Goal: Task Accomplishment & Management: Manage account settings

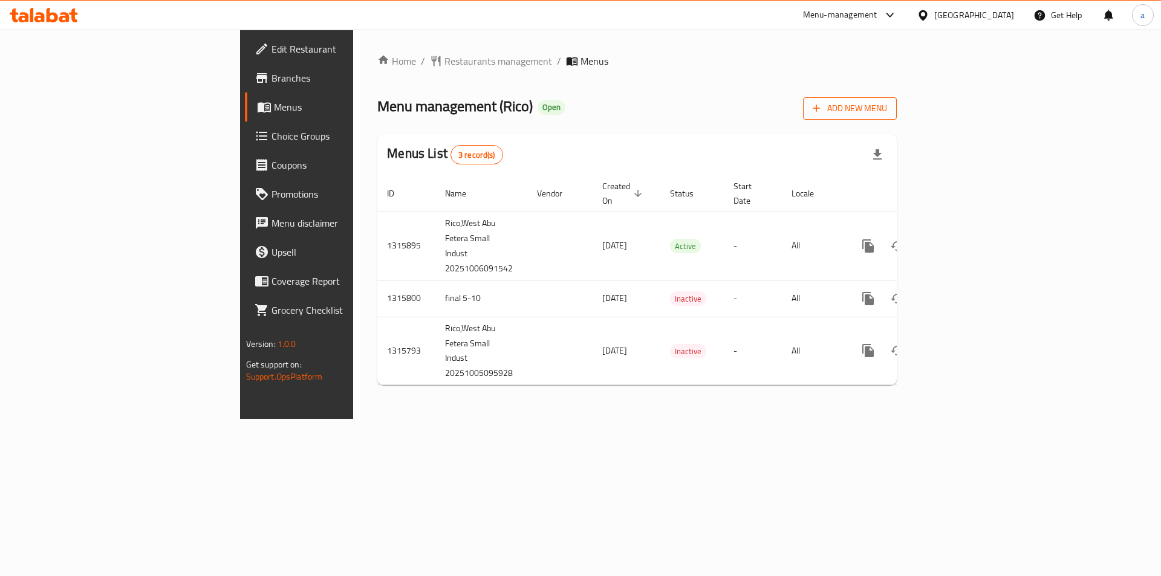
click at [887, 110] on span "Add New Menu" at bounding box center [850, 108] width 74 height 15
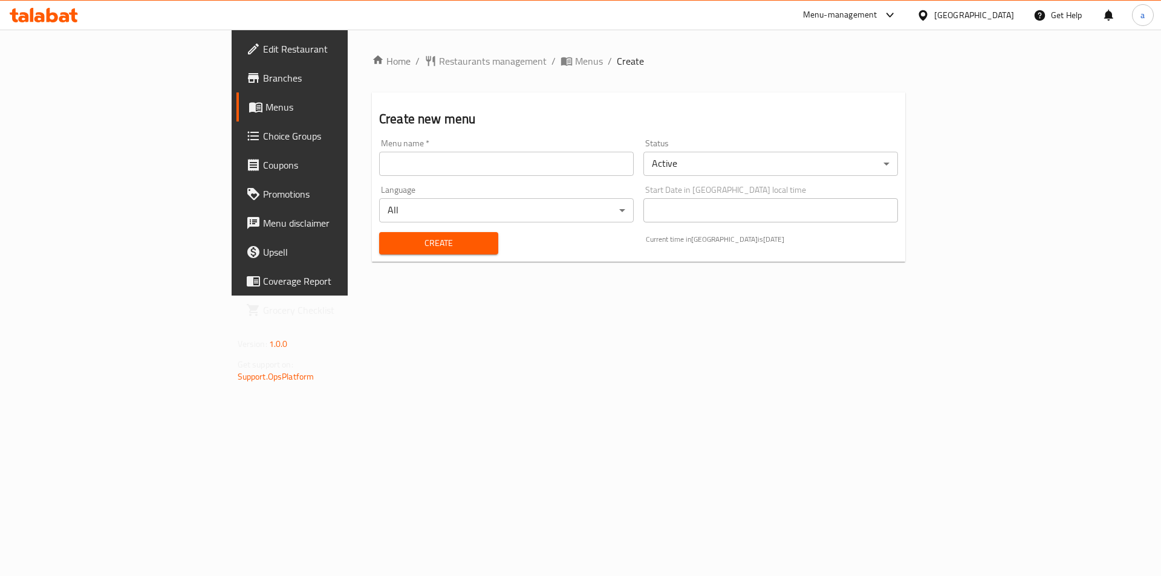
click at [516, 170] on input "text" at bounding box center [506, 164] width 255 height 24
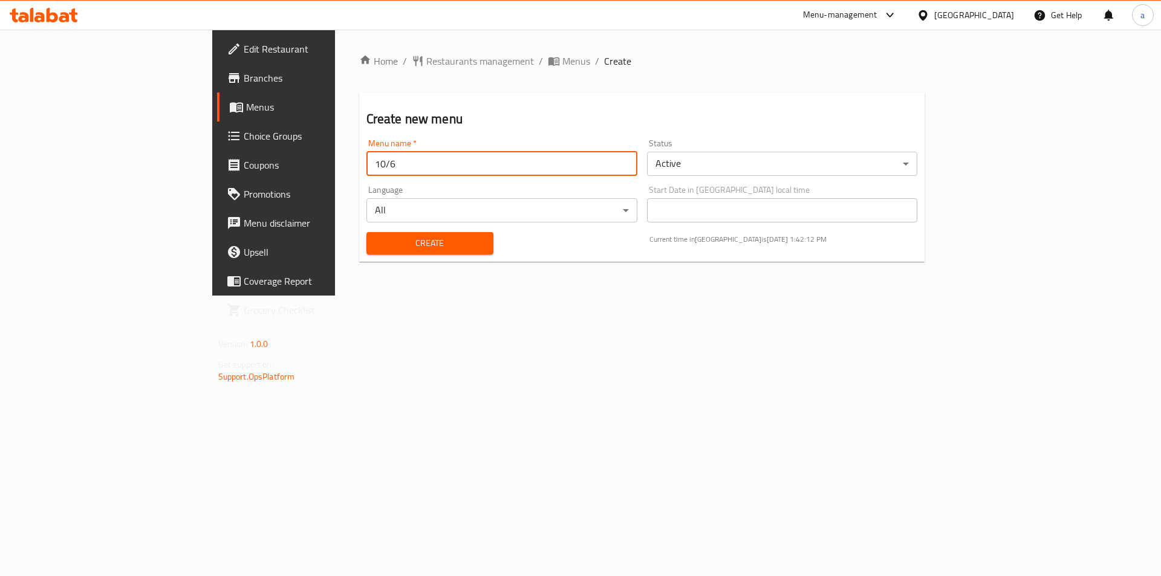
type input "10/6"
click at [366, 252] on button "Create" at bounding box center [429, 243] width 127 height 22
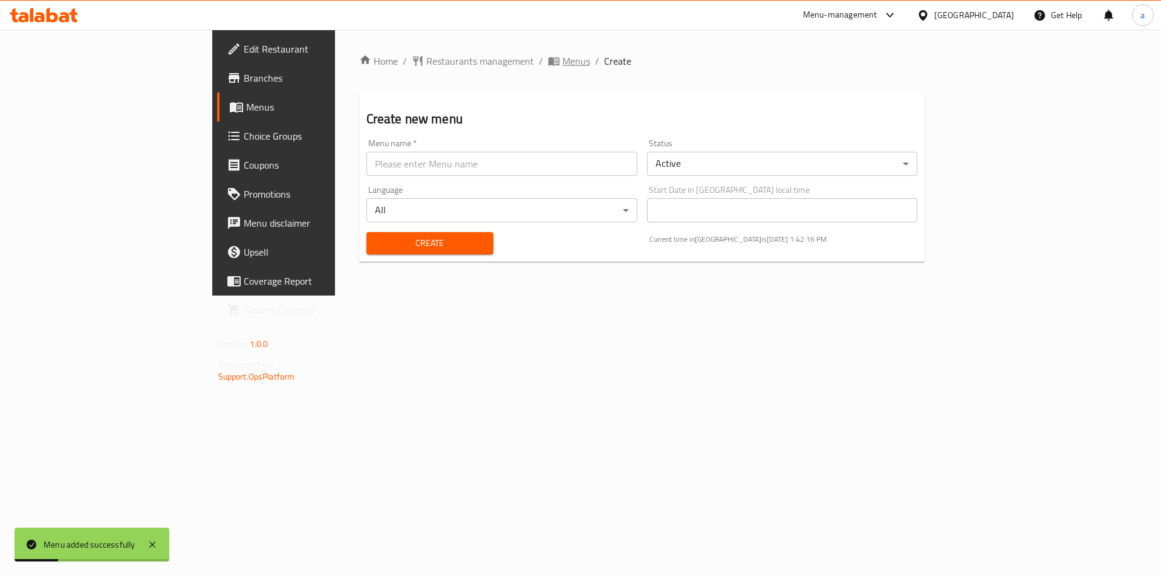
click at [562, 62] on span "Menus" at bounding box center [576, 61] width 28 height 15
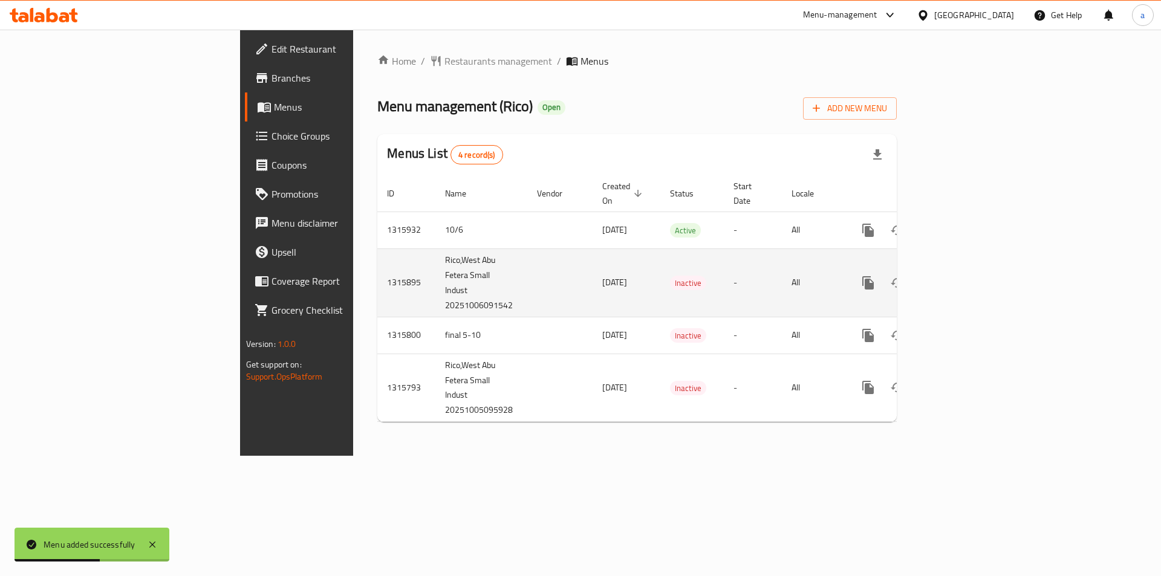
click at [963, 276] on icon "enhanced table" at bounding box center [955, 283] width 15 height 15
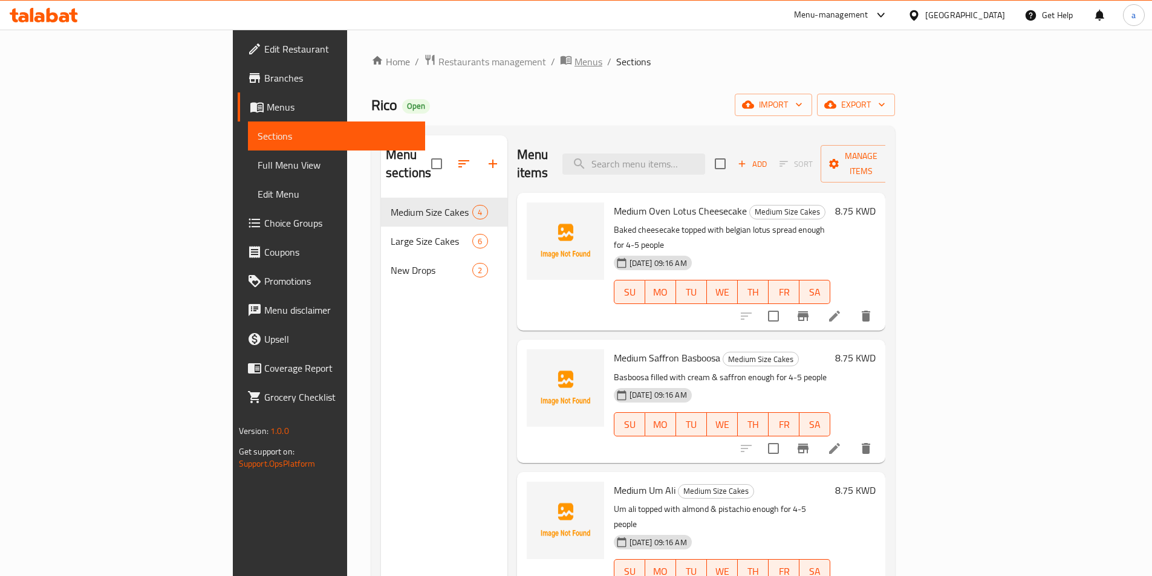
click at [574, 55] on span "Menus" at bounding box center [588, 61] width 28 height 15
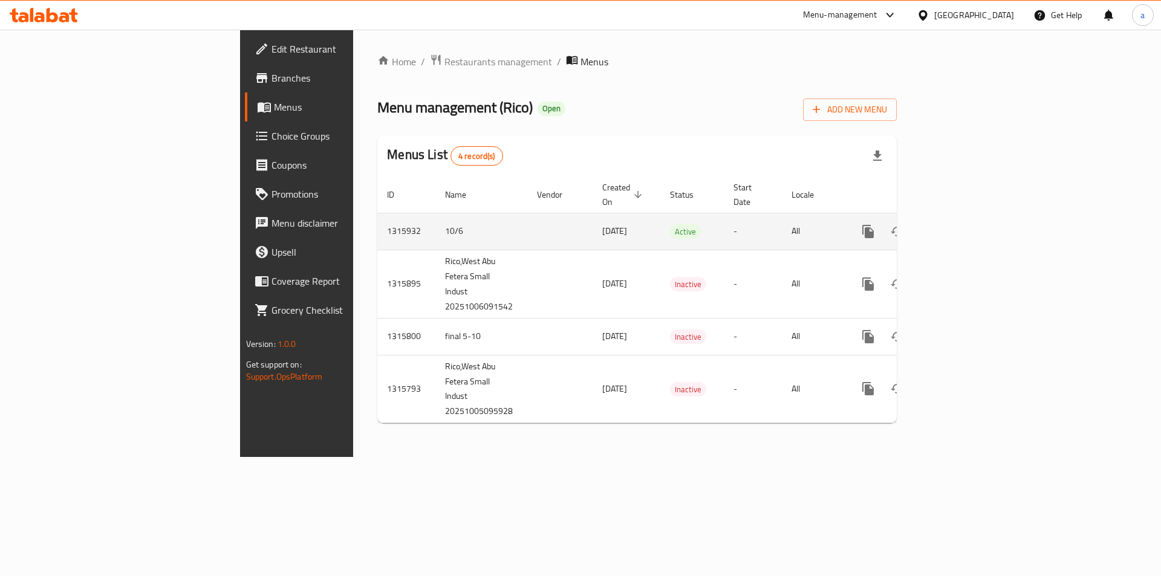
click at [963, 224] on icon "enhanced table" at bounding box center [955, 231] width 15 height 15
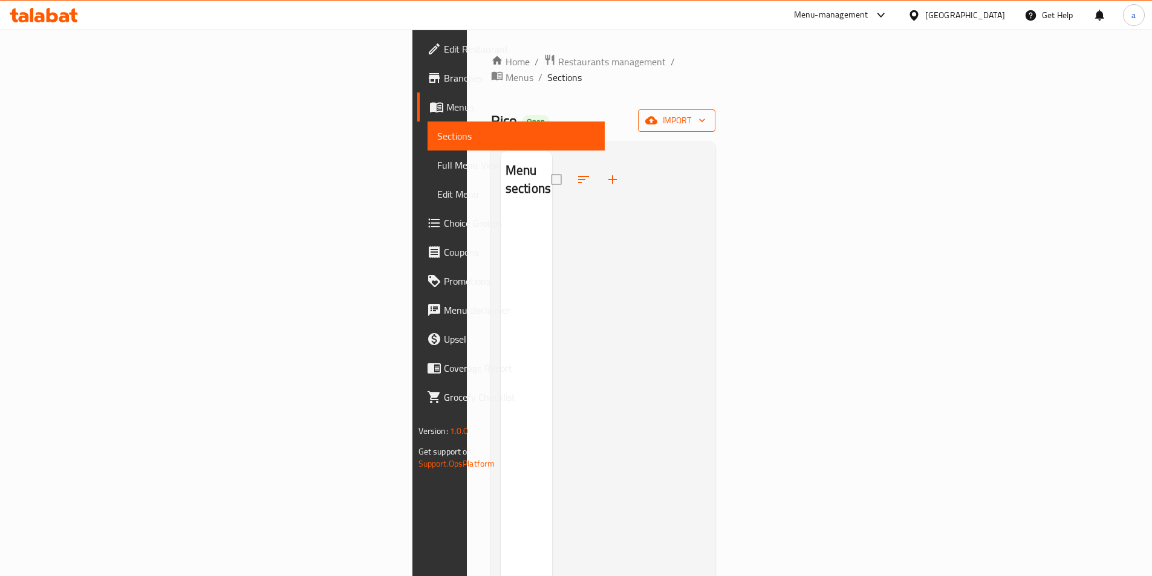
click at [706, 113] on span "import" at bounding box center [677, 120] width 58 height 15
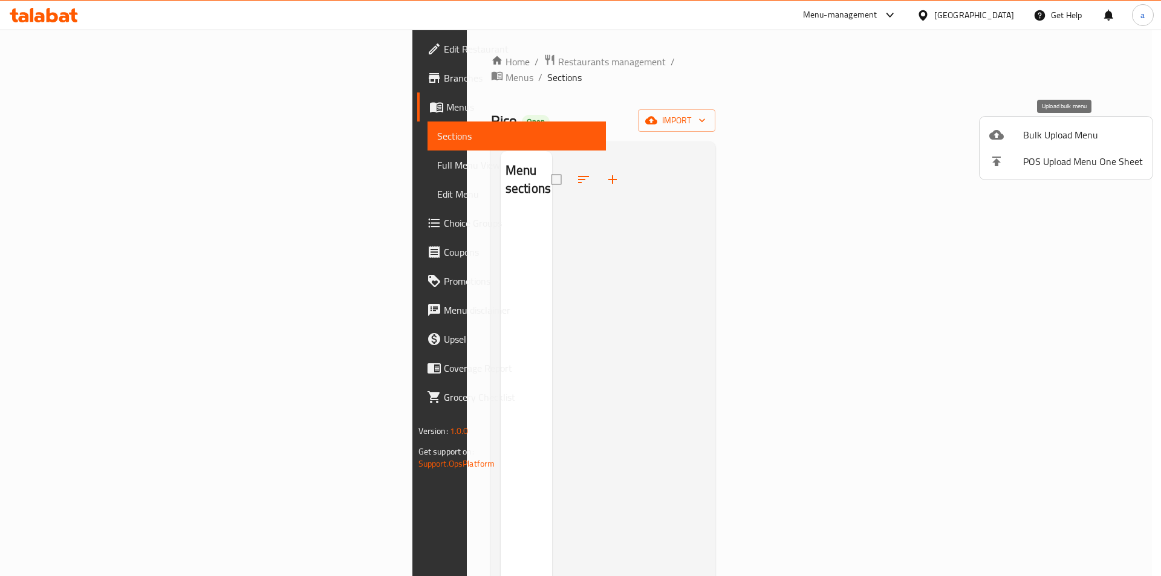
click at [1013, 132] on div at bounding box center [1006, 135] width 34 height 15
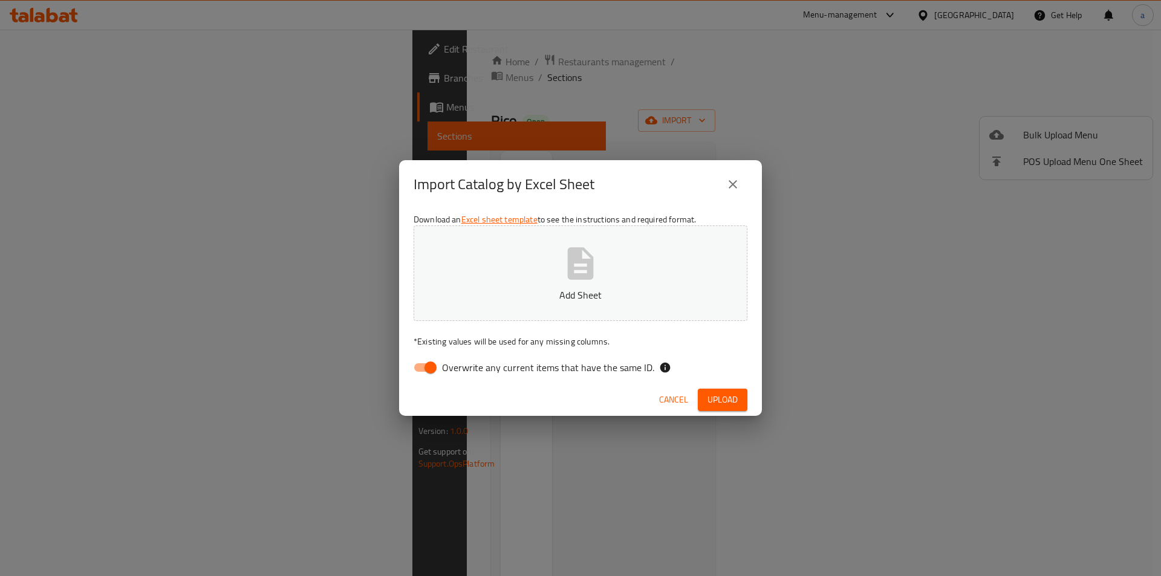
click at [421, 365] on input "Overwrite any current items that have the same ID." at bounding box center [430, 367] width 69 height 23
checkbox input "false"
click at [525, 281] on button "Add Sheet" at bounding box center [581, 274] width 334 height 96
click at [710, 383] on div "Download an Excel sheet template to see the instructions and required format. s…" at bounding box center [580, 296] width 363 height 175
click at [718, 403] on span "Upload" at bounding box center [722, 399] width 30 height 15
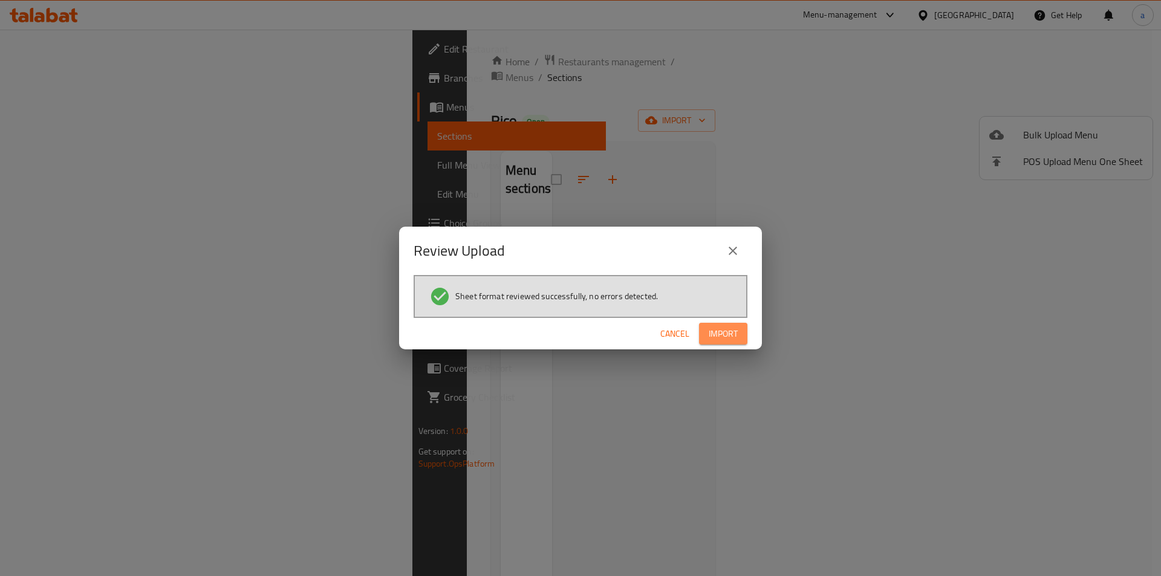
click at [724, 345] on button "Import" at bounding box center [723, 334] width 48 height 22
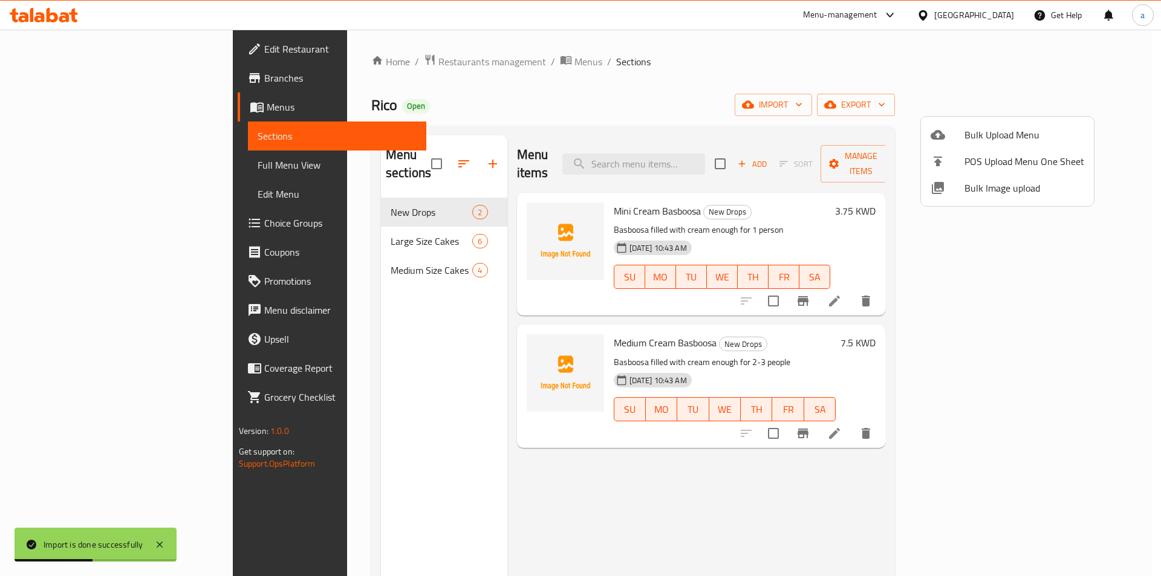
click at [151, 179] on div at bounding box center [580, 288] width 1161 height 576
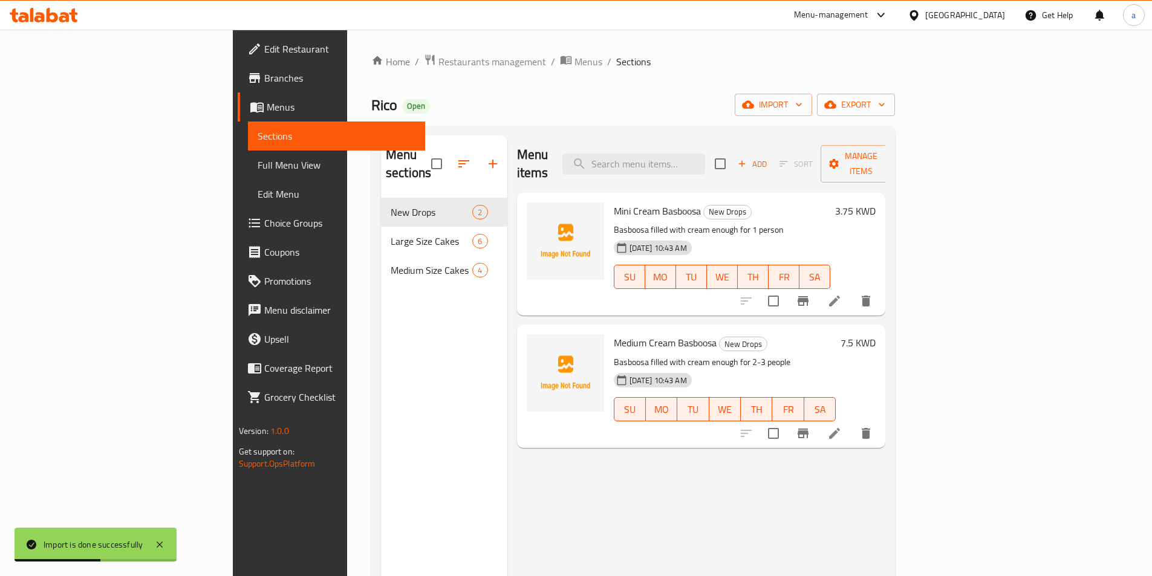
click at [258, 167] on span "Full Menu View" at bounding box center [337, 165] width 158 height 15
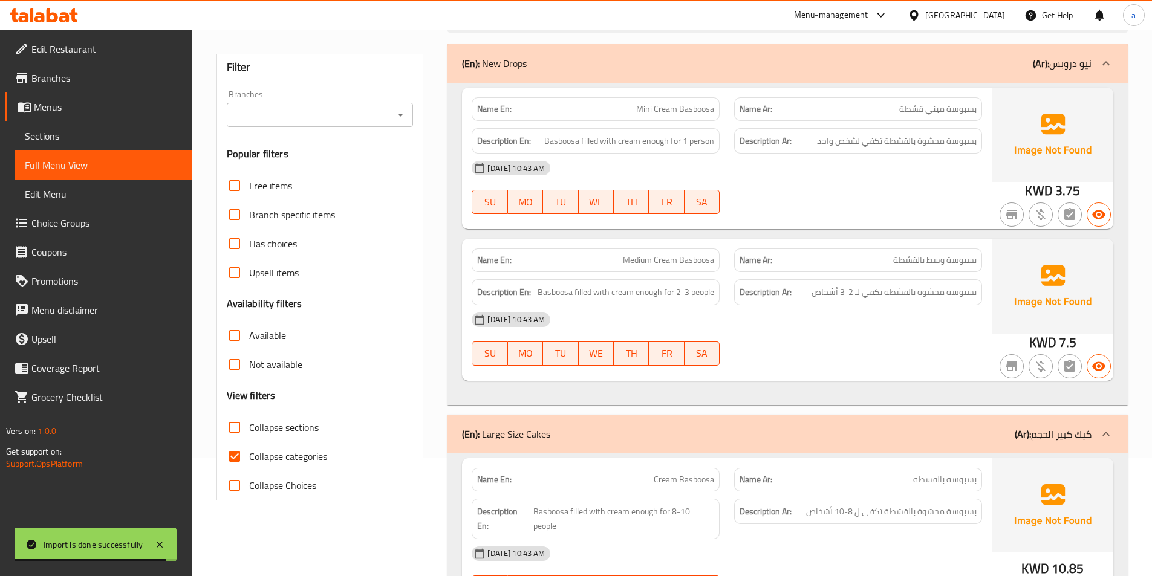
scroll to position [121, 0]
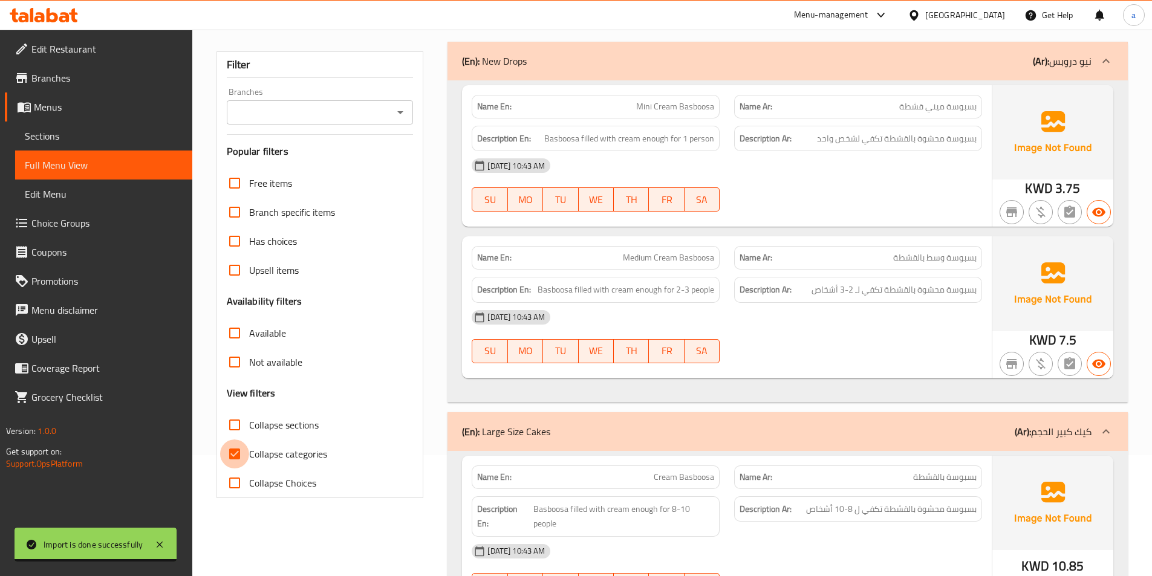
click at [243, 450] on input "Collapse categories" at bounding box center [234, 454] width 29 height 29
checkbox input "false"
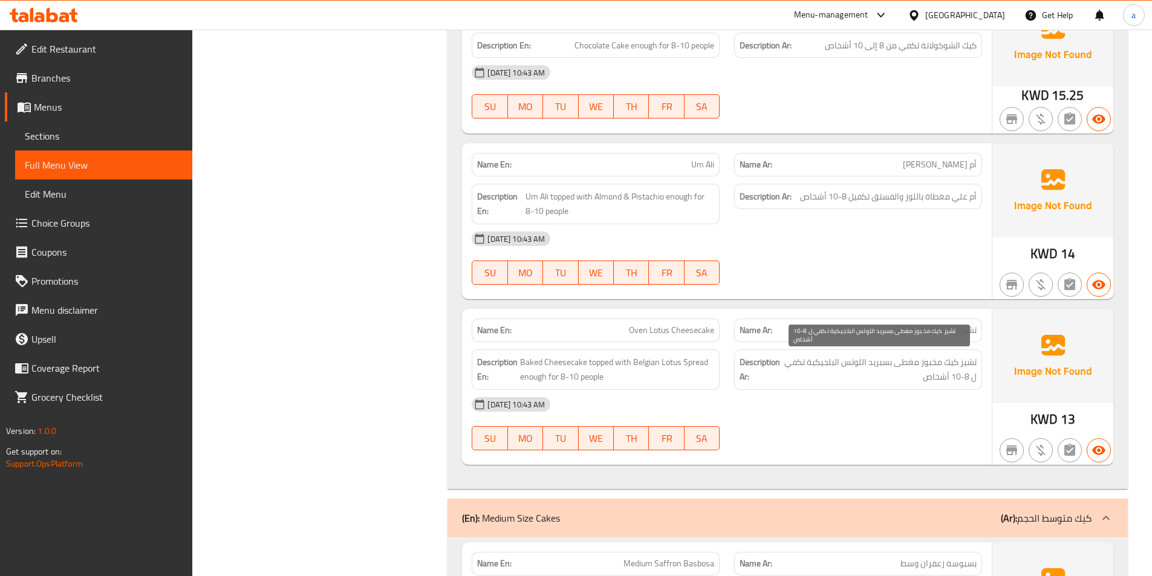
scroll to position [1028, 0]
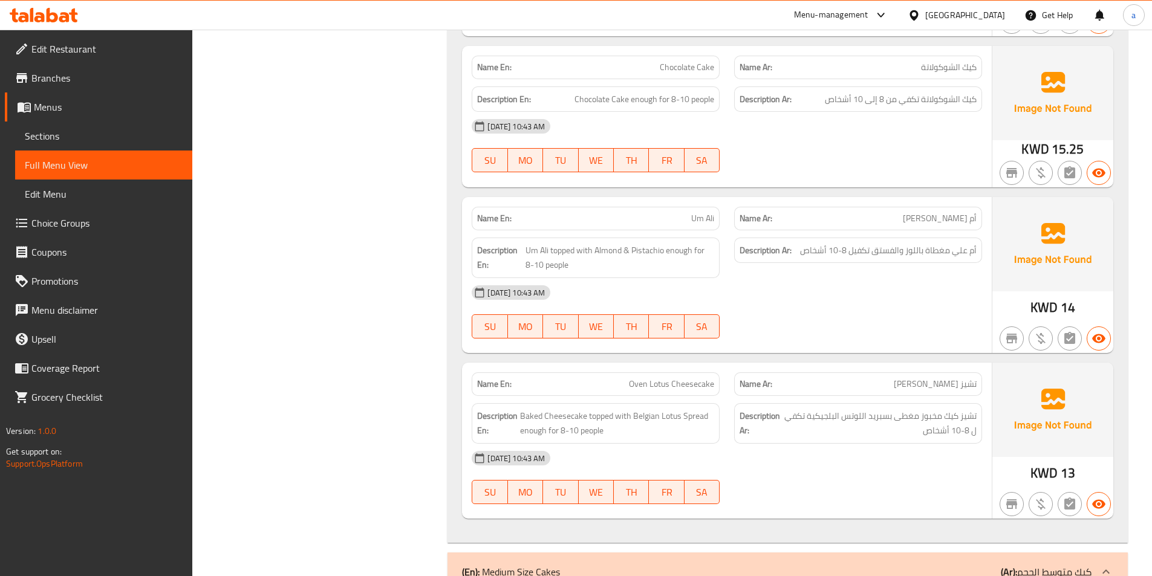
click at [705, 221] on span "Um Ali" at bounding box center [702, 218] width 23 height 13
click at [74, 130] on span "Sections" at bounding box center [104, 136] width 158 height 15
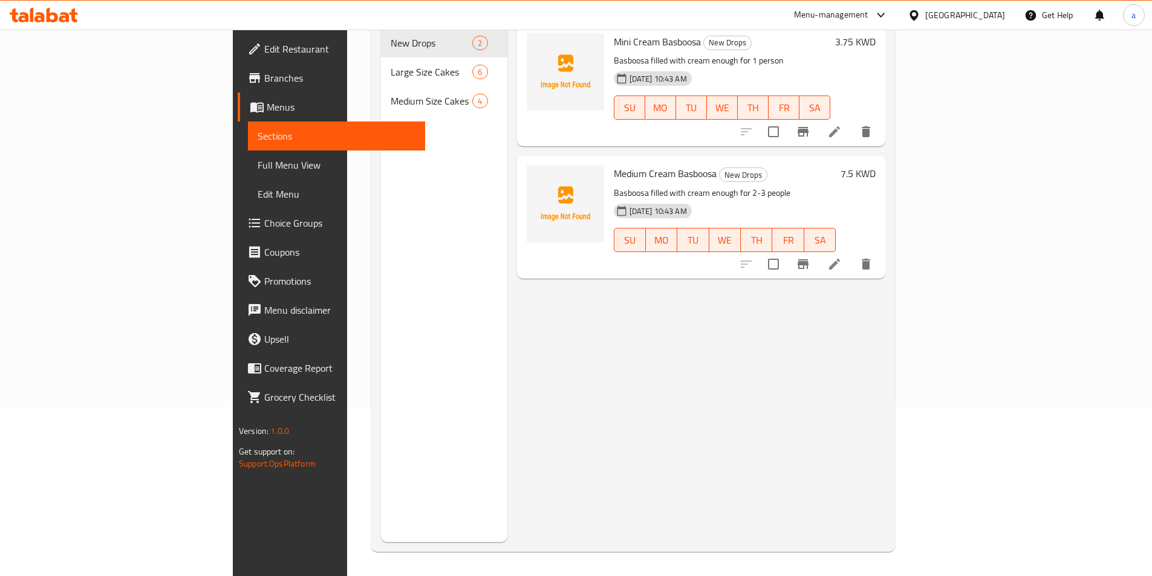
scroll to position [169, 0]
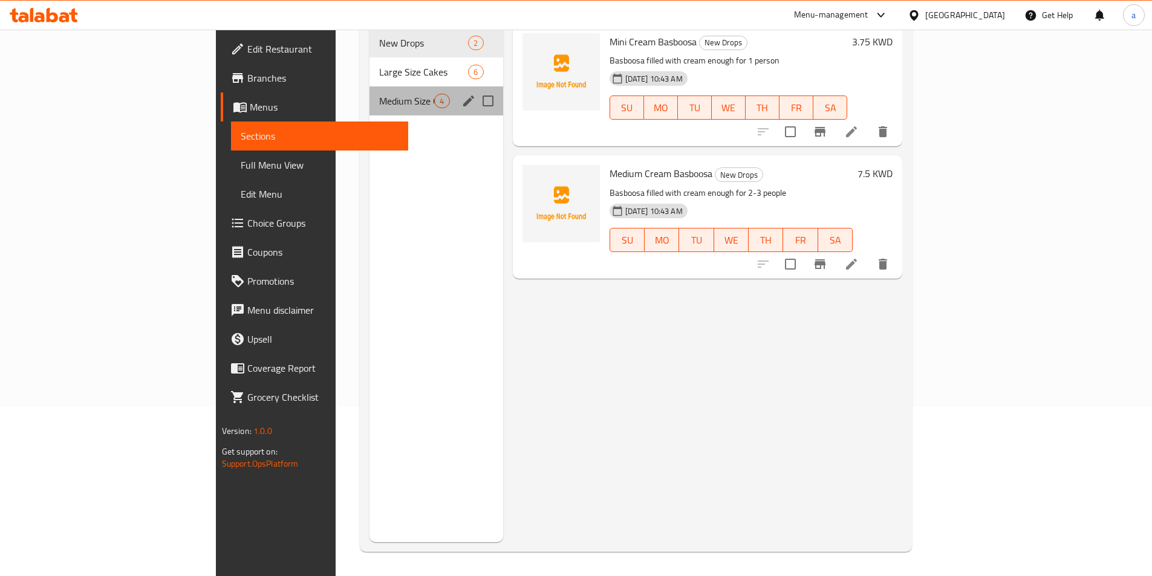
click at [369, 86] on div "Medium Size Cakes 4" at bounding box center [435, 100] width 133 height 29
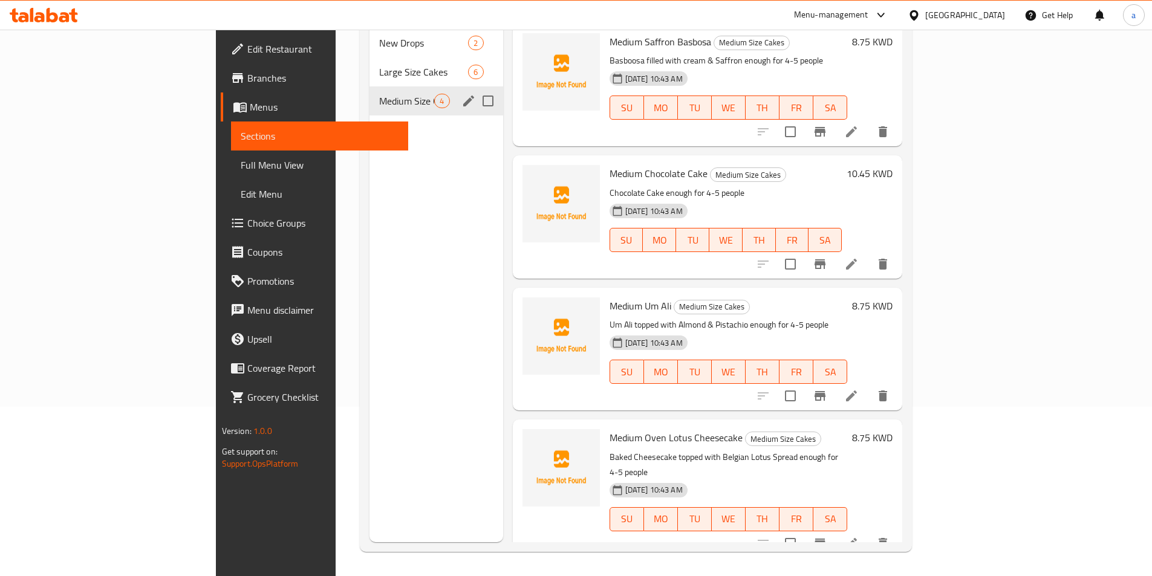
click at [379, 65] on span "Large Size Cakes" at bounding box center [423, 72] width 89 height 15
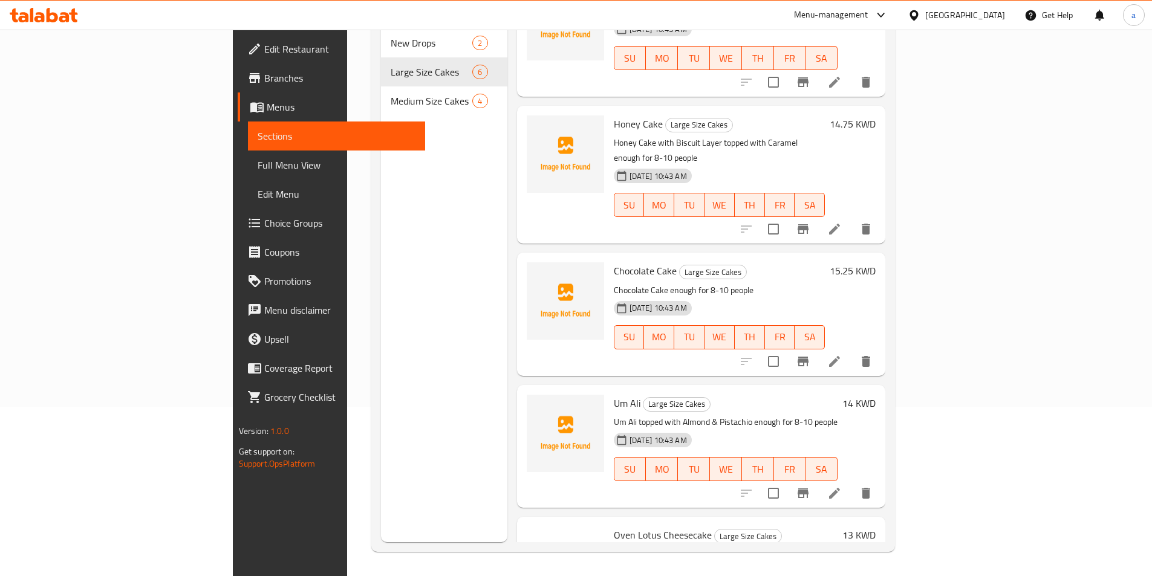
scroll to position [247, 0]
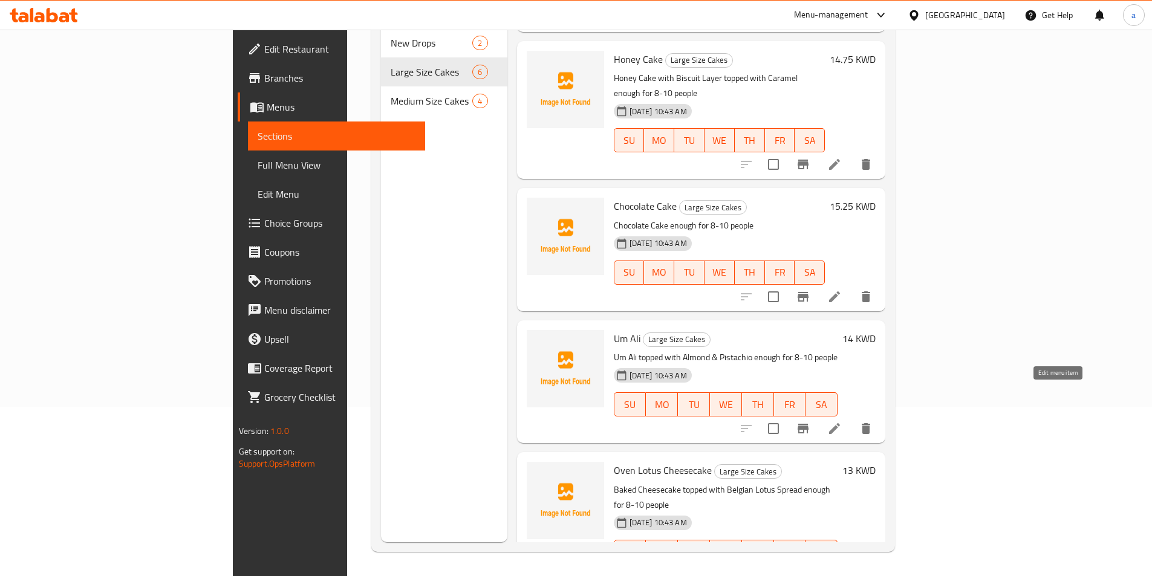
click at [842, 421] on icon at bounding box center [834, 428] width 15 height 15
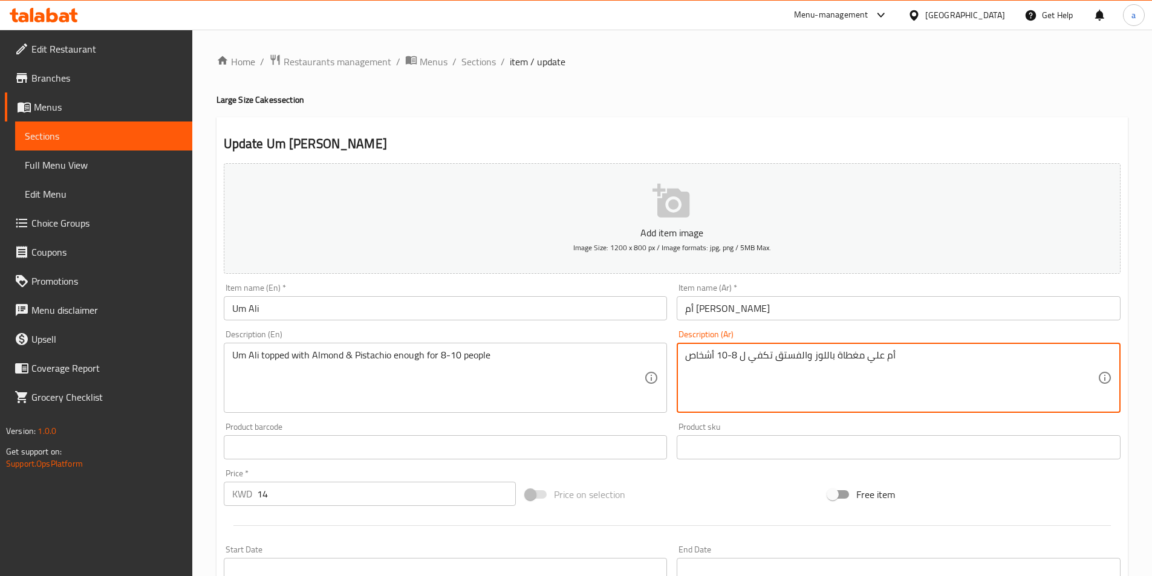
type textarea "أم علي مغطاة باللوز والفستق تكفي ل 8-10 أشخاص"
click at [714, 418] on div "Product sku Product sku" at bounding box center [898, 441] width 453 height 47
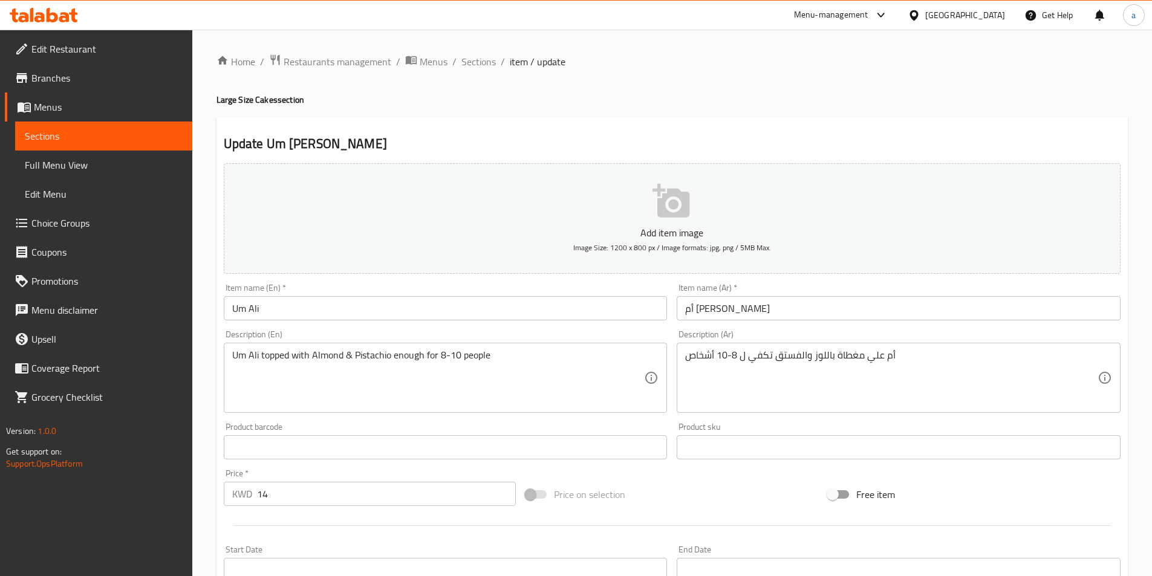
scroll to position [278, 0]
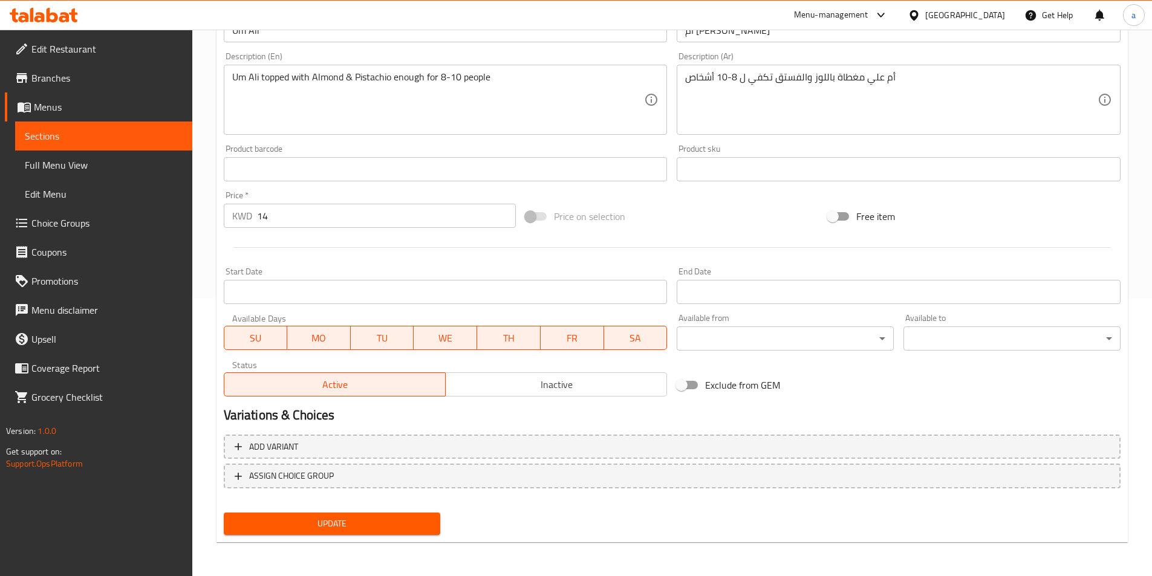
click at [334, 528] on span "Update" at bounding box center [332, 523] width 198 height 15
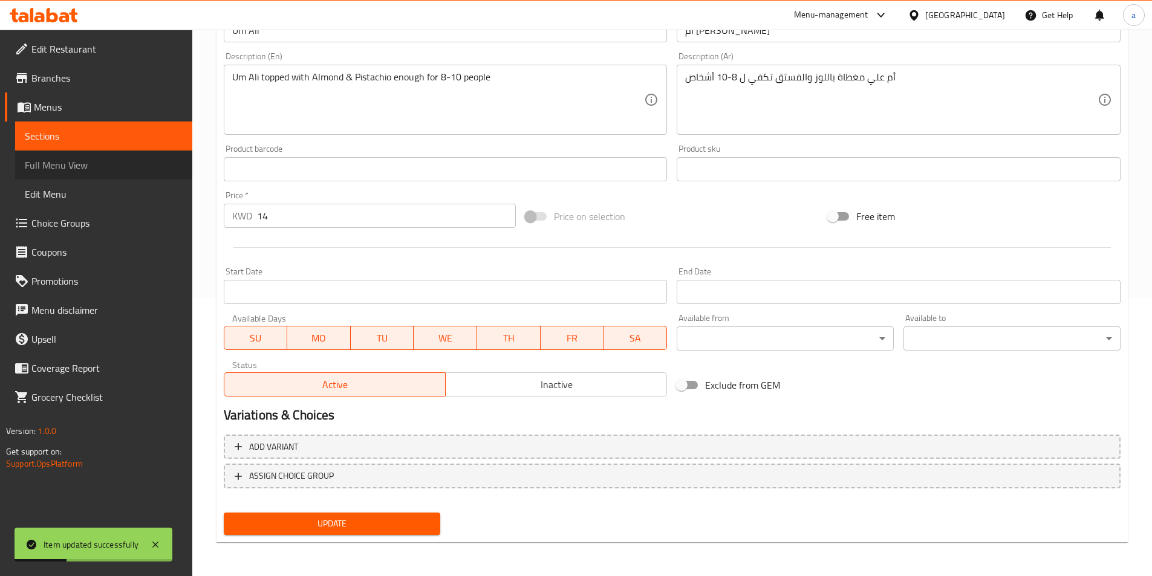
click at [91, 167] on span "Full Menu View" at bounding box center [104, 165] width 158 height 15
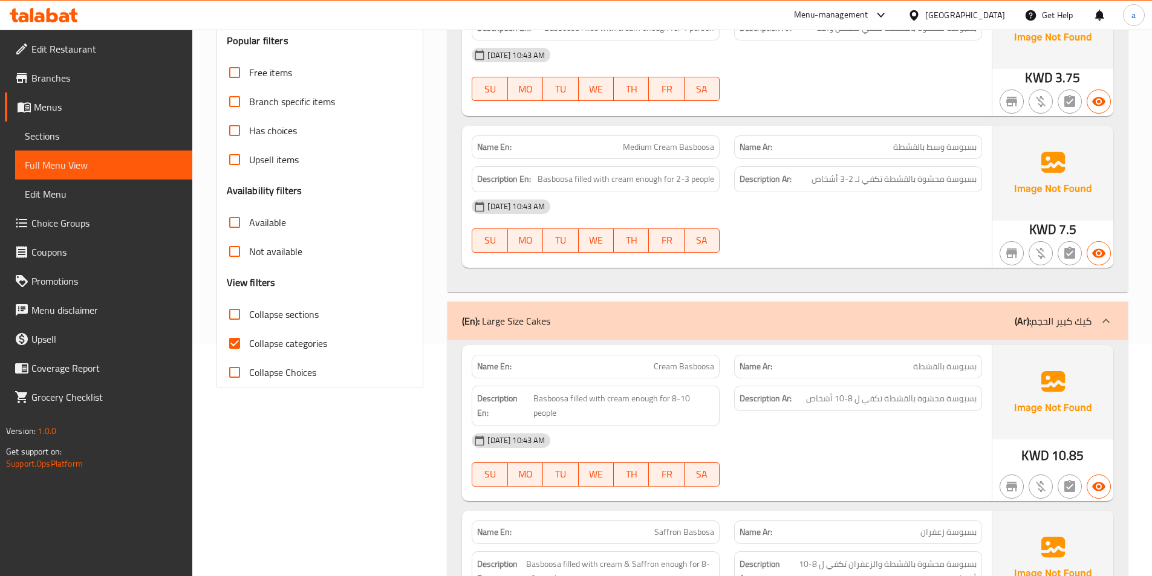
scroll to position [242, 0]
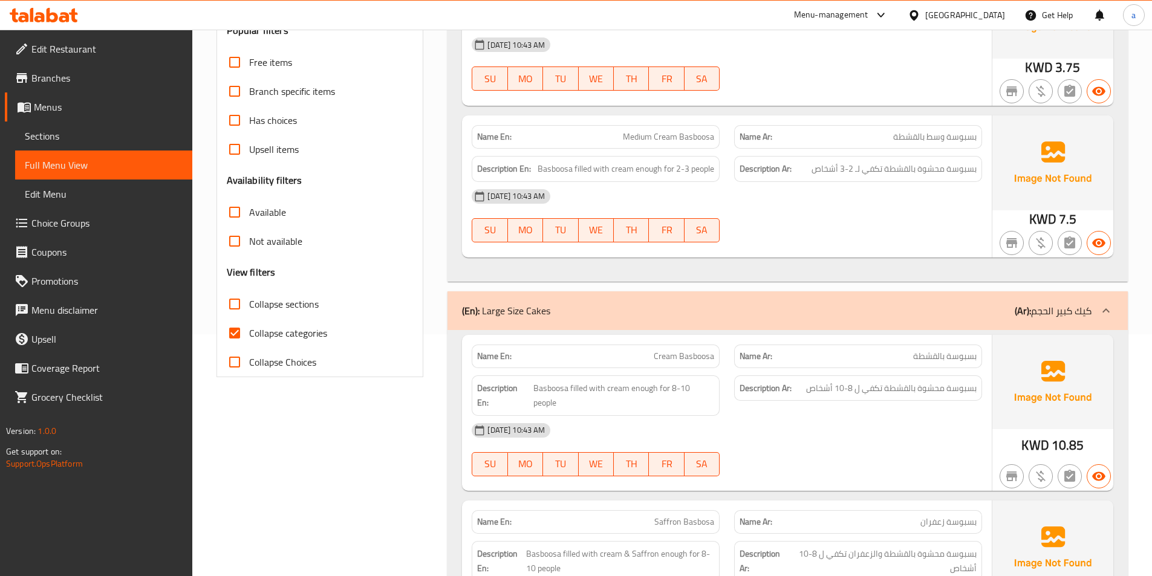
click at [232, 331] on input "Collapse categories" at bounding box center [234, 333] width 29 height 29
checkbox input "false"
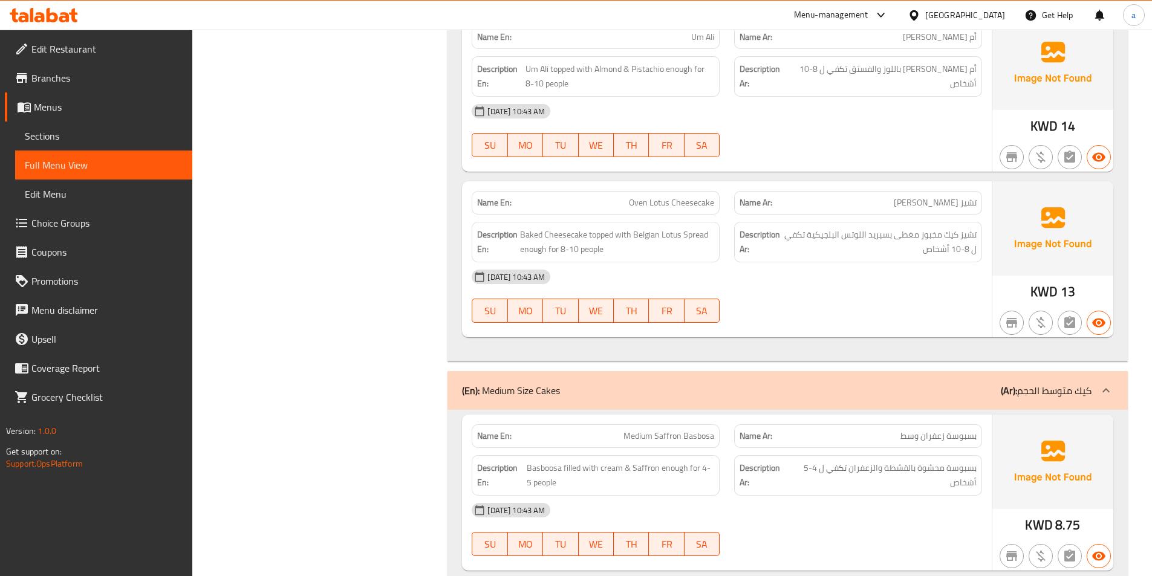
scroll to position [1088, 0]
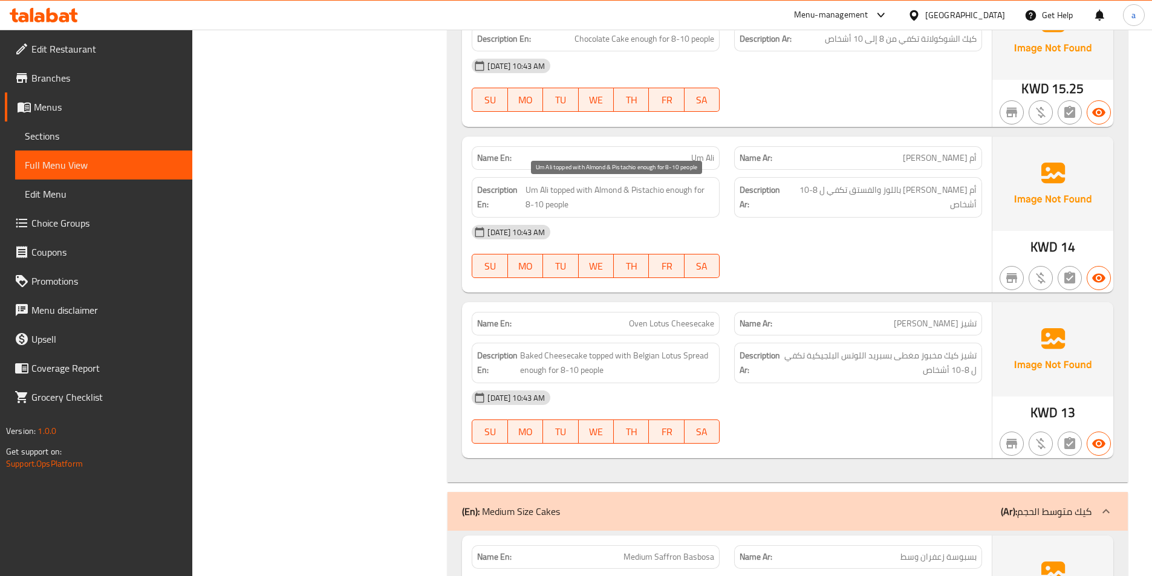
click at [615, 189] on span "Um Ali topped with Almond & Pistachio enough for 8-10 people" at bounding box center [619, 198] width 189 height 30
click at [796, 216] on div "Description Ar: أم علي مغطاة باللوز والفستق تكفي ل 8-10 أشخاص" at bounding box center [858, 197] width 262 height 55
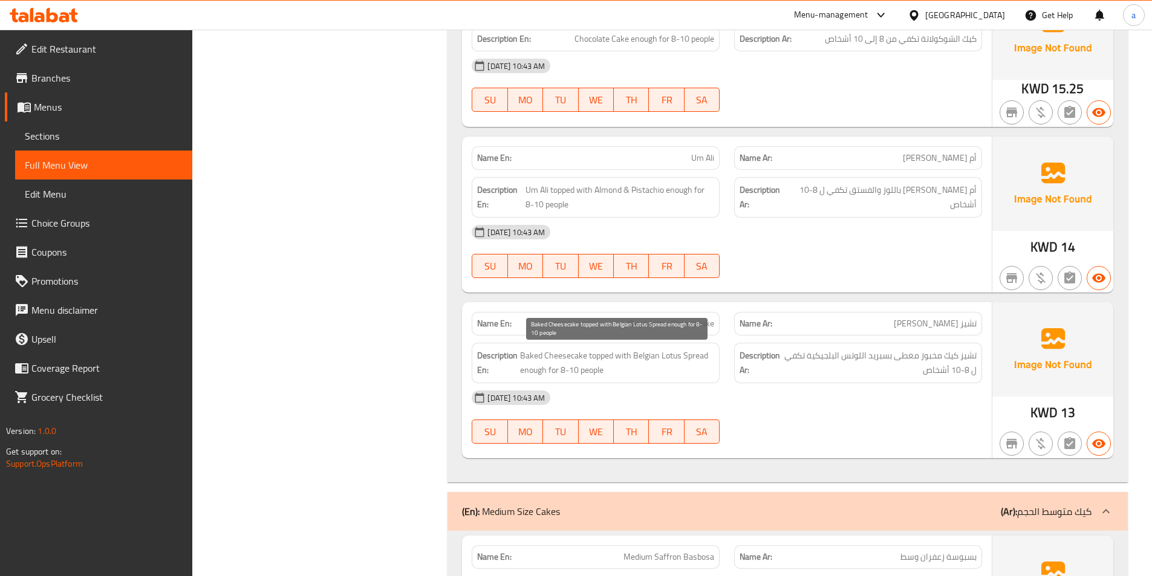
click at [533, 353] on span "Baked Cheesecake topped with Belgian Lotus Spread enough for 8-10 people" at bounding box center [617, 363] width 194 height 30
click at [846, 420] on div "06-10-2025 10:43 AM SU MO TU WE TH FR SA" at bounding box center [726, 417] width 525 height 68
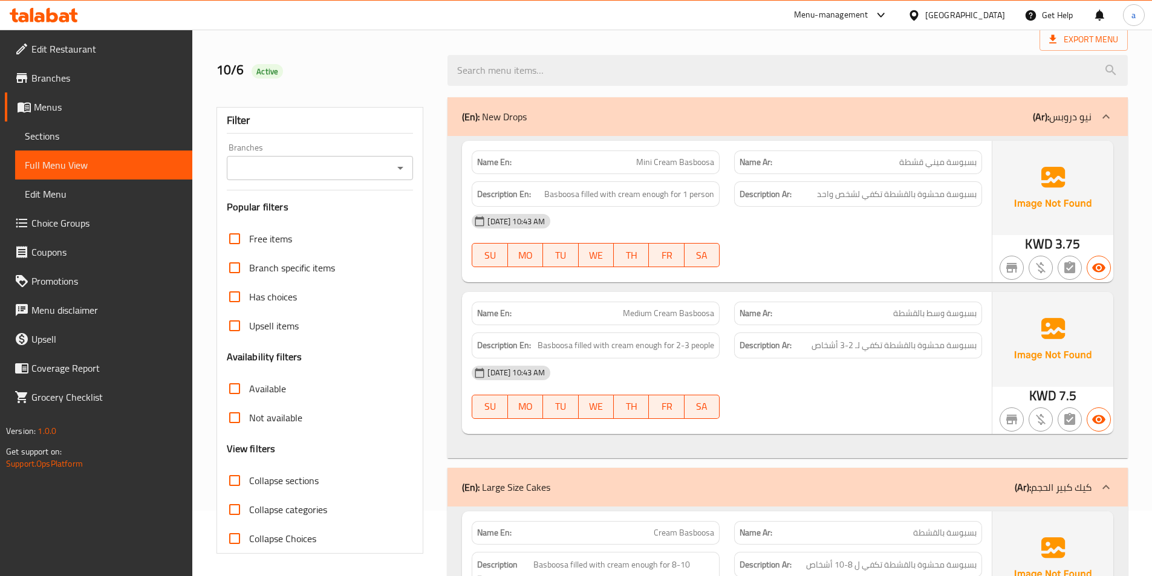
scroll to position [0, 0]
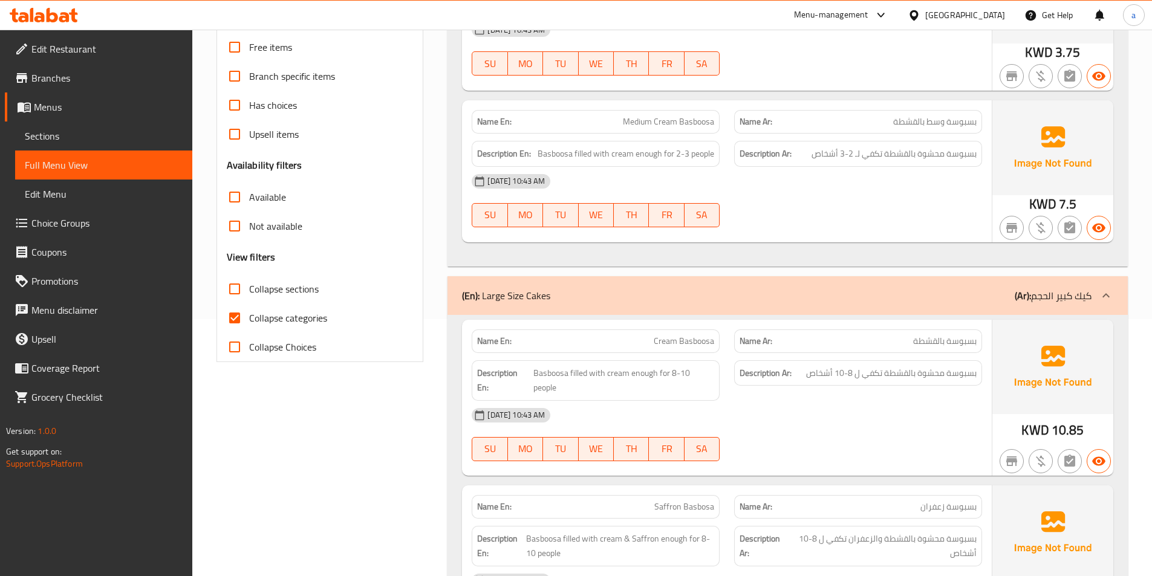
scroll to position [302, 0]
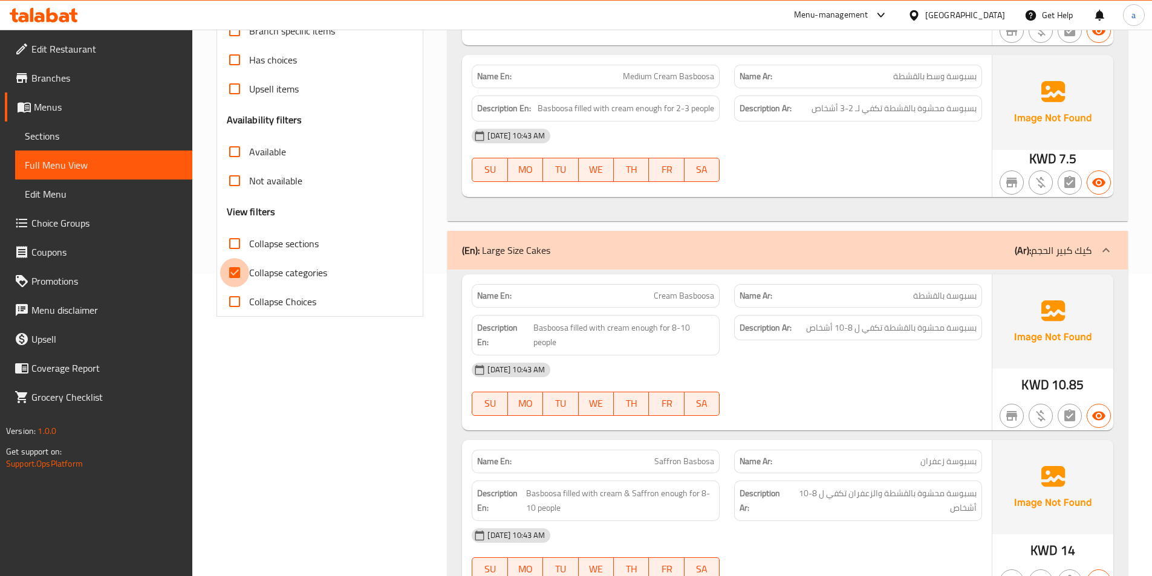
click at [238, 284] on input "Collapse categories" at bounding box center [234, 272] width 29 height 29
checkbox input "false"
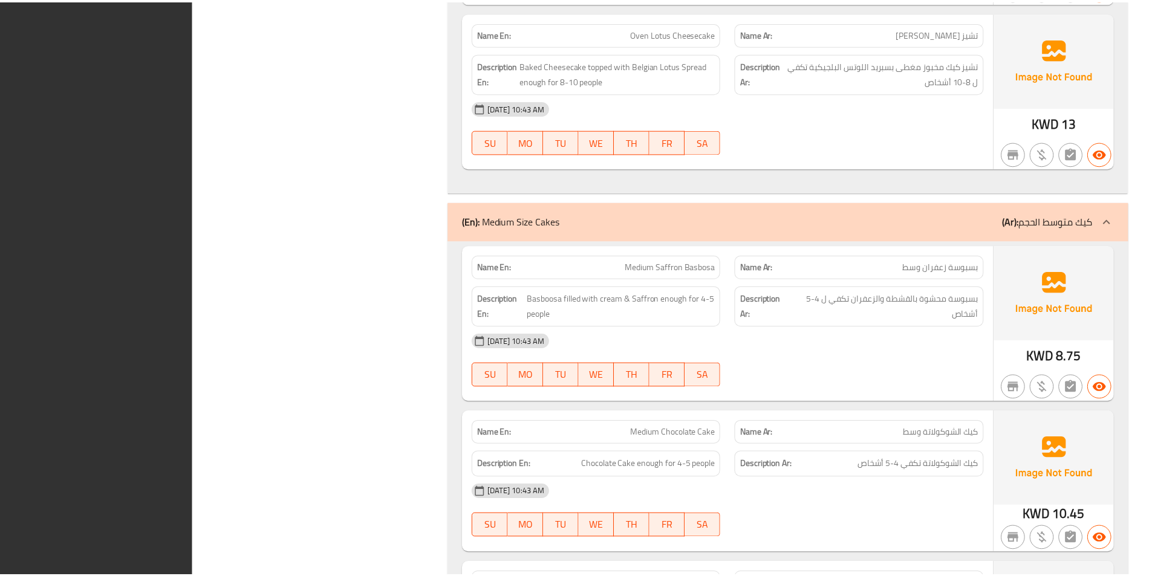
scroll to position [1721, 0]
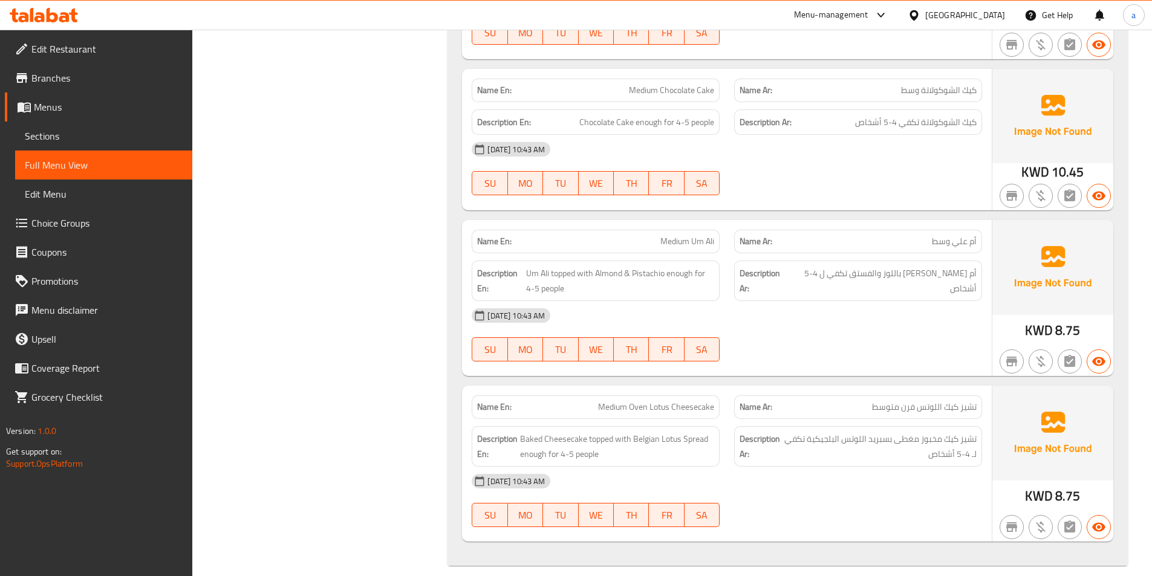
click at [115, 135] on span "Sections" at bounding box center [104, 136] width 158 height 15
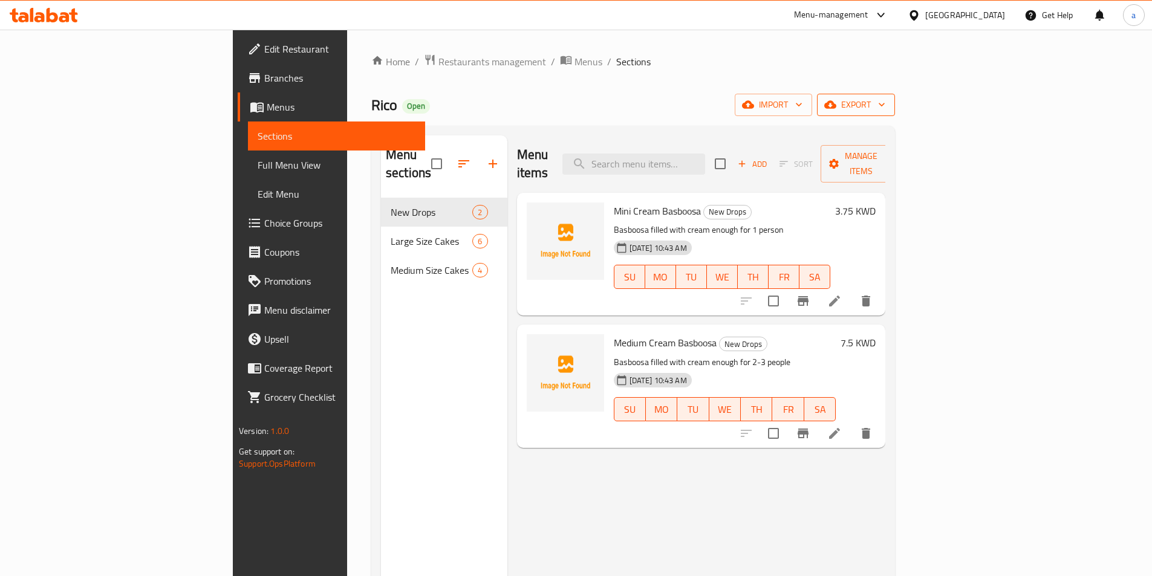
click at [885, 110] on span "export" at bounding box center [856, 104] width 59 height 15
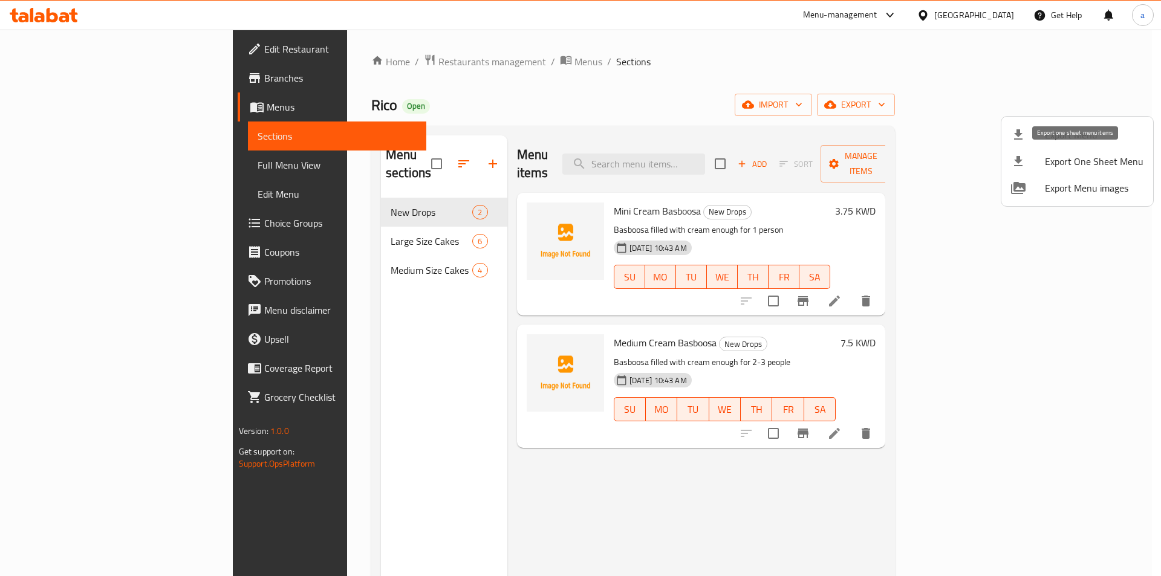
click at [1059, 121] on ul "Export Menu Export One Sheet Menu Export Menu images" at bounding box center [1077, 161] width 152 height 89
click at [1049, 134] on span "Export Menu" at bounding box center [1094, 135] width 99 height 15
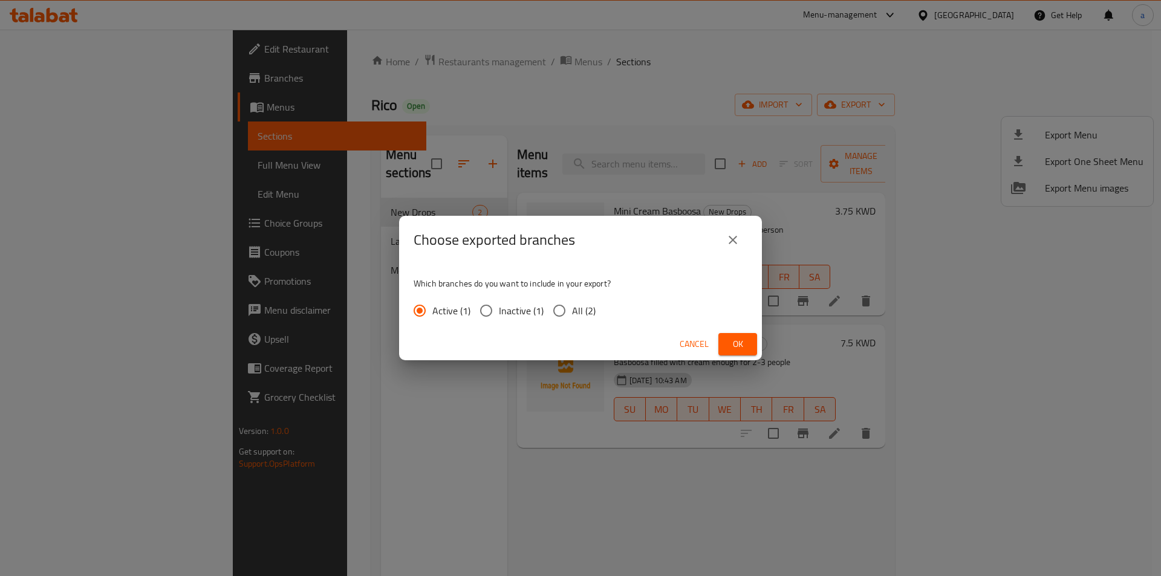
click at [586, 308] on span "All (2)" at bounding box center [584, 311] width 24 height 15
click at [572, 308] on input "All (2)" at bounding box center [559, 310] width 25 height 25
radio input "true"
click at [733, 342] on span "Ok" at bounding box center [737, 344] width 19 height 15
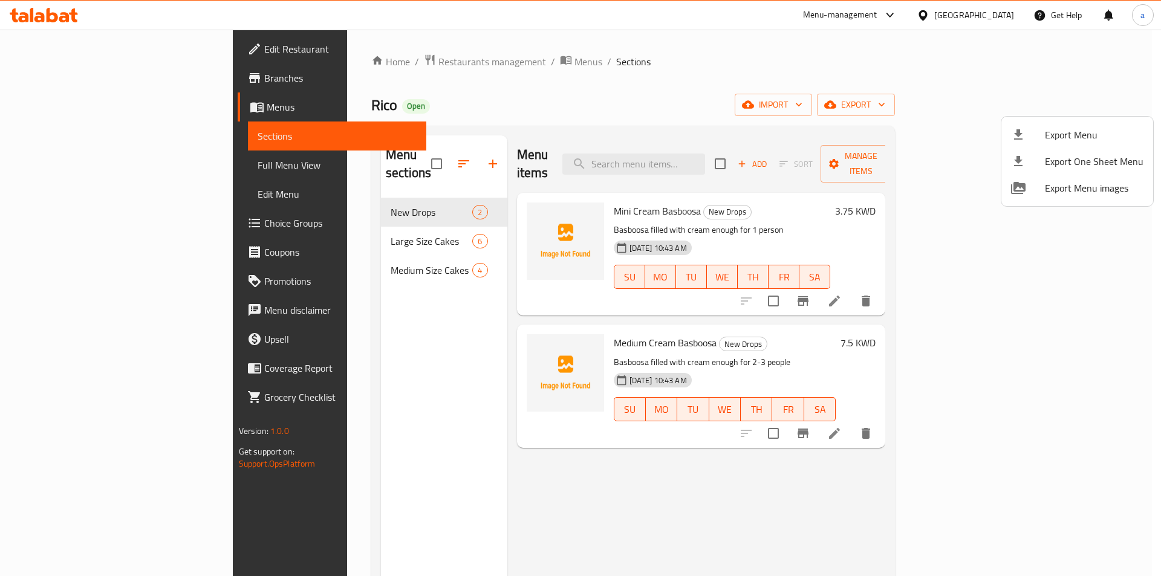
click at [333, 62] on div at bounding box center [580, 288] width 1161 height 576
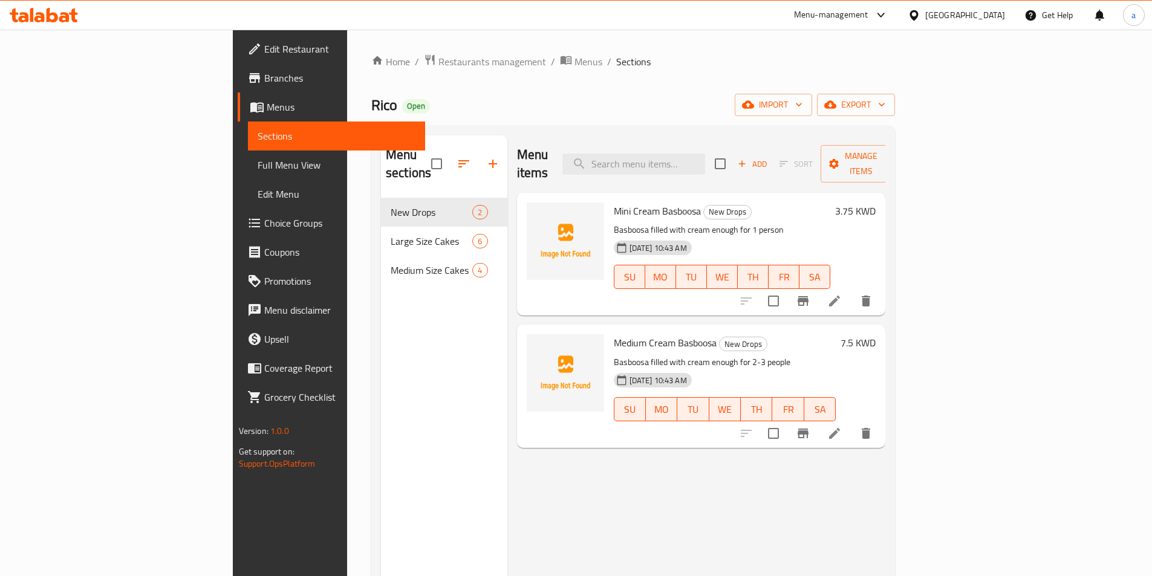
click at [438, 62] on span "Restaurants management" at bounding box center [492, 61] width 108 height 15
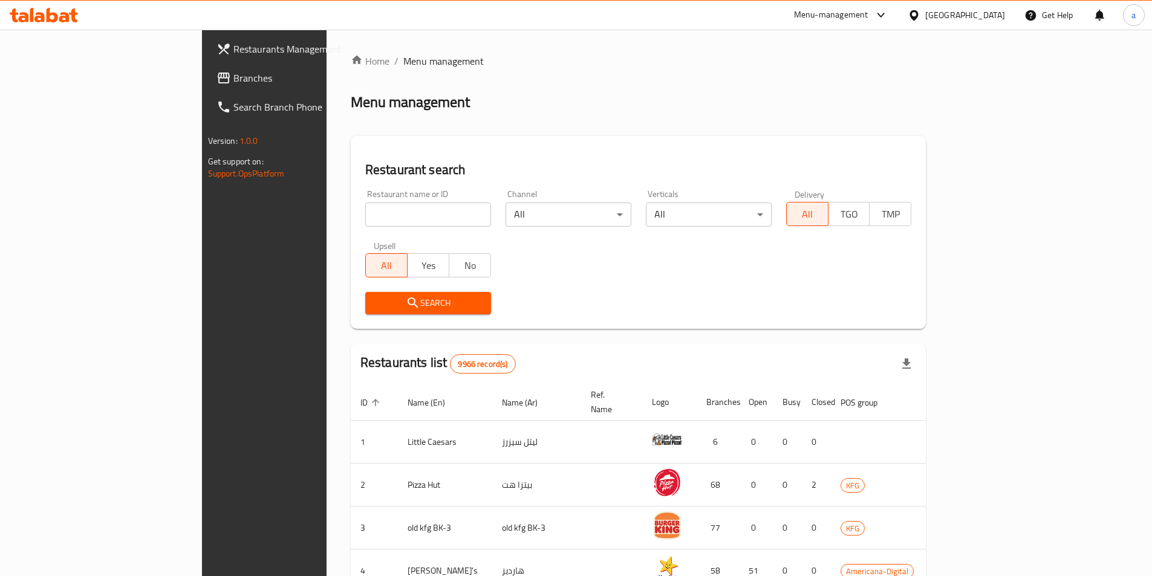
click at [987, 19] on div "[GEOGRAPHIC_DATA]" at bounding box center [965, 14] width 80 height 13
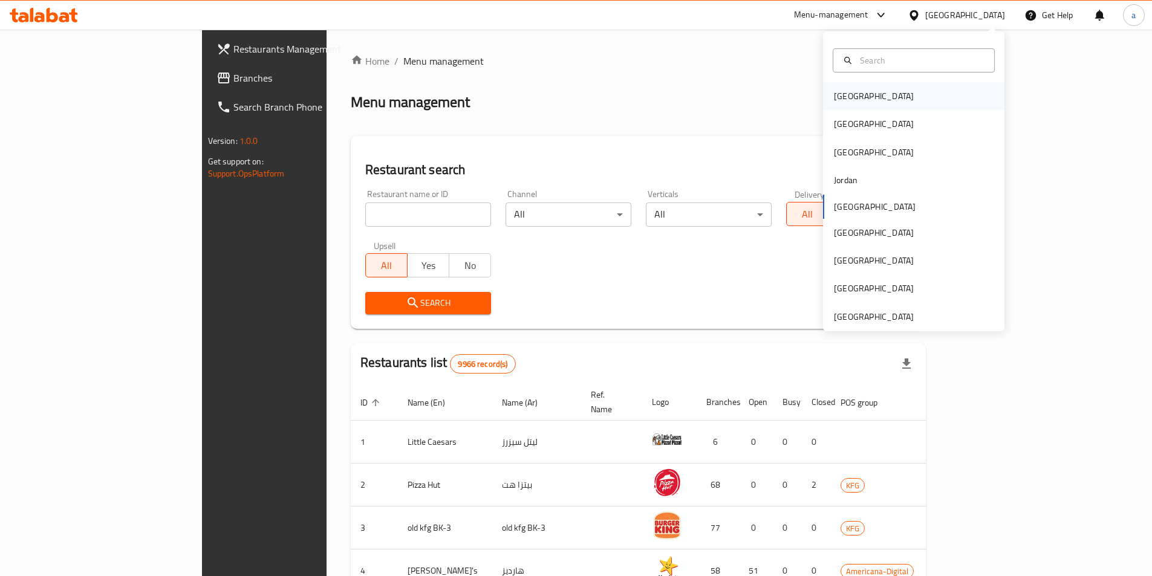
click at [857, 96] on div "Bahrain" at bounding box center [873, 96] width 99 height 28
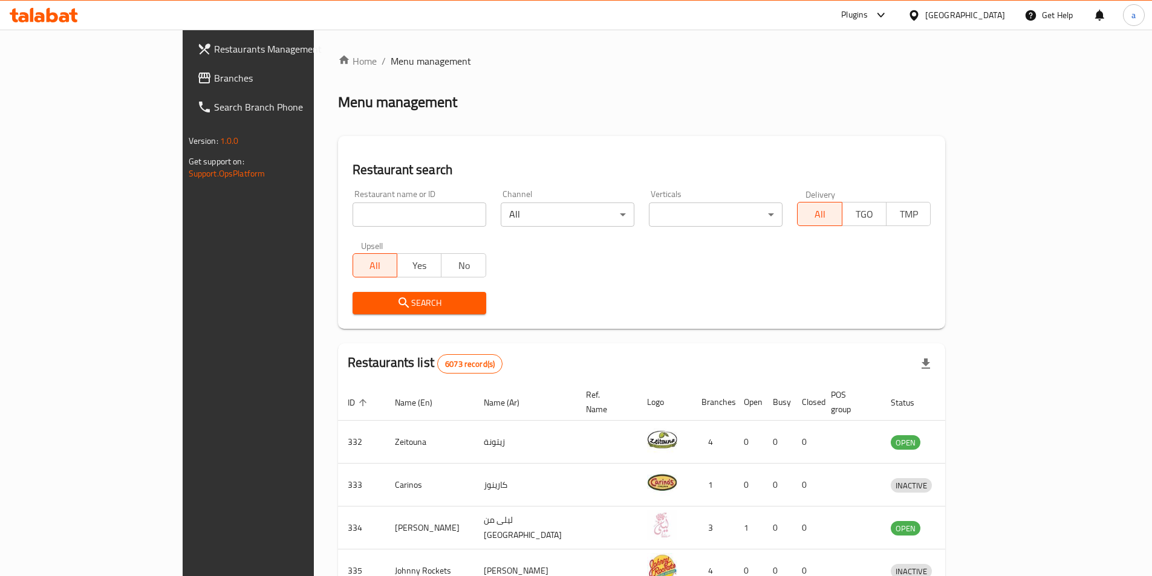
click at [214, 79] on span "Branches" at bounding box center [289, 78] width 151 height 15
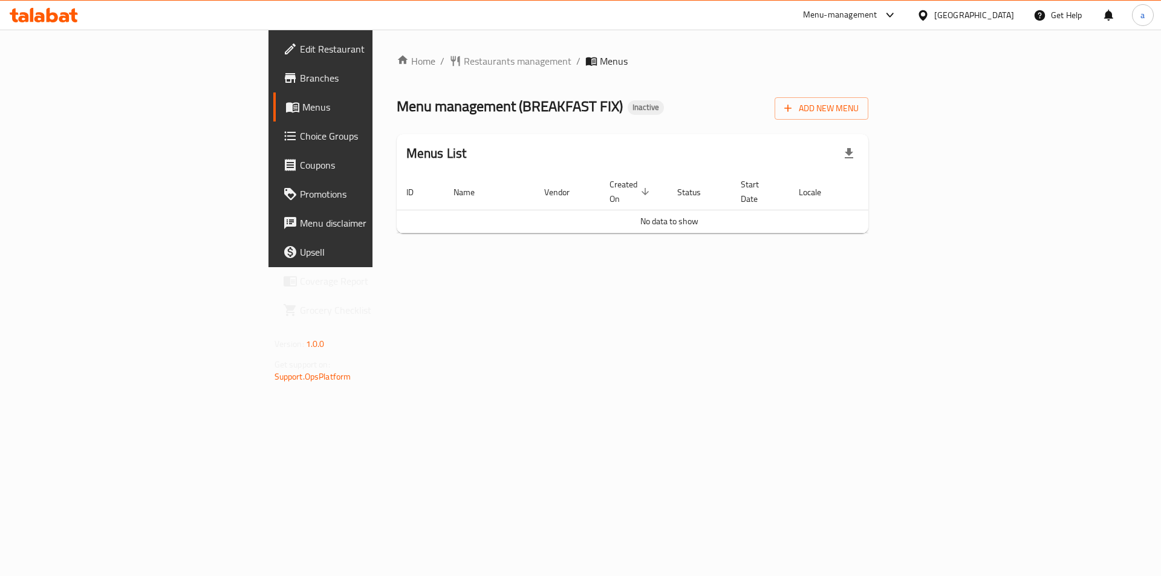
click at [273, 69] on link "Branches" at bounding box center [367, 77] width 189 height 29
